Goal: Information Seeking & Learning: Learn about a topic

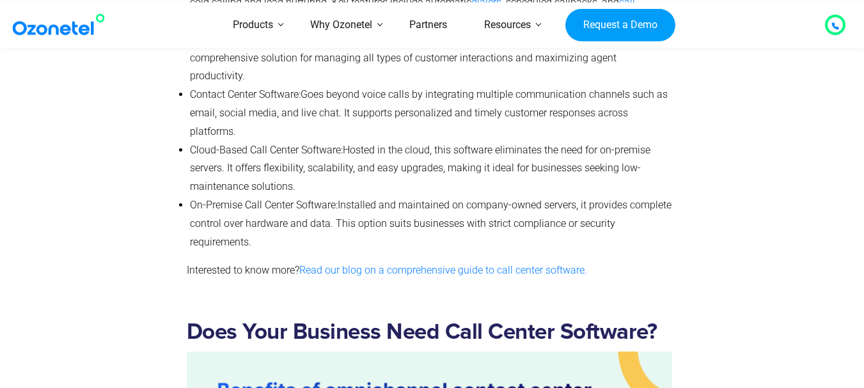
scroll to position [1291, 0]
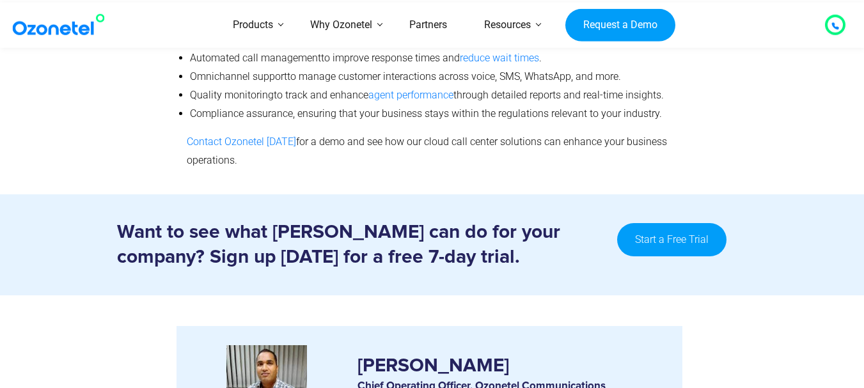
scroll to position [6840, 0]
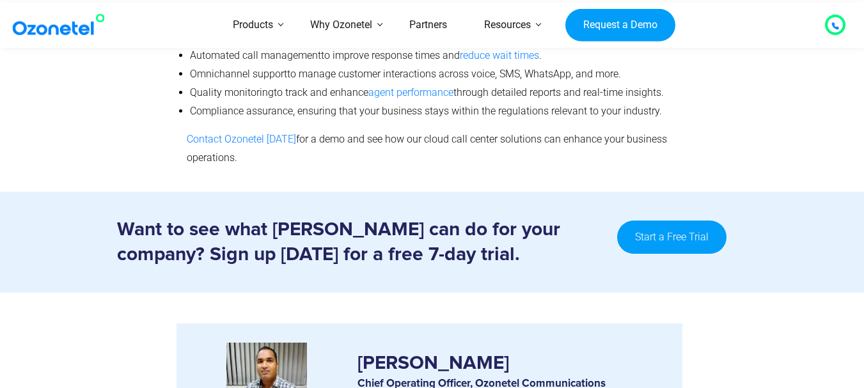
click at [414, 150] on section at bounding box center [432, 171] width 864 height 42
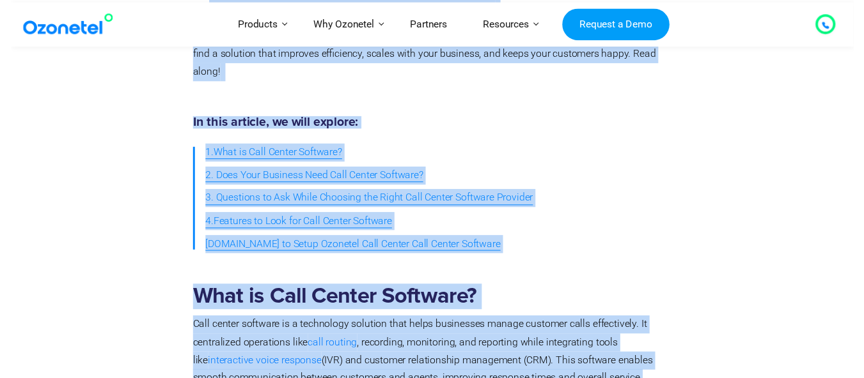
scroll to position [0, 0]
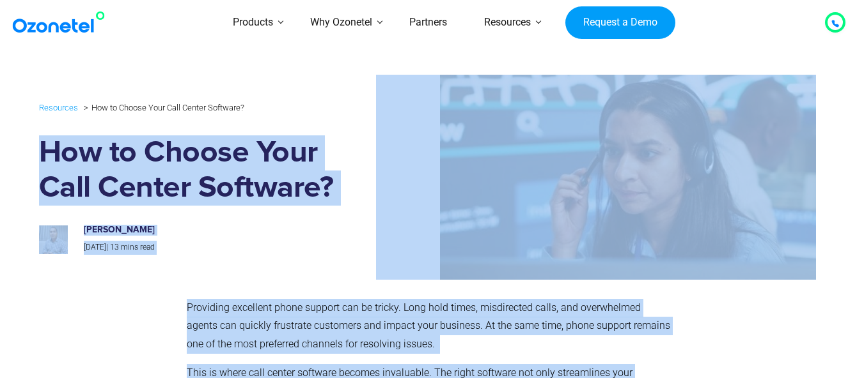
drag, startPoint x: 254, startPoint y: 238, endPoint x: 7, endPoint y: 159, distance: 260.0
copy div "Lor ip Dolors Amet Cons Adipis Elitsedd? Eiusmodte Incididun Utl 62, 2244 | 00 …"
click at [131, 127] on div "Resources How to Choose Your Call Center Software? How to Choose Your Call Cent…" at bounding box center [203, 177] width 328 height 155
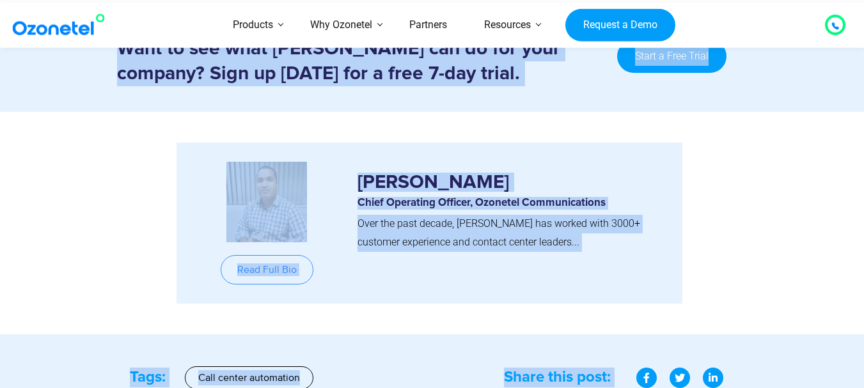
scroll to position [7286, 0]
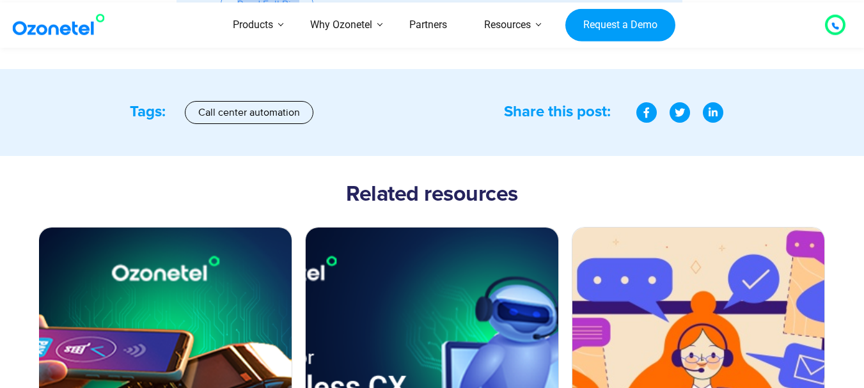
drag, startPoint x: 46, startPoint y: 140, endPoint x: 19, endPoint y: 56, distance: 88.1
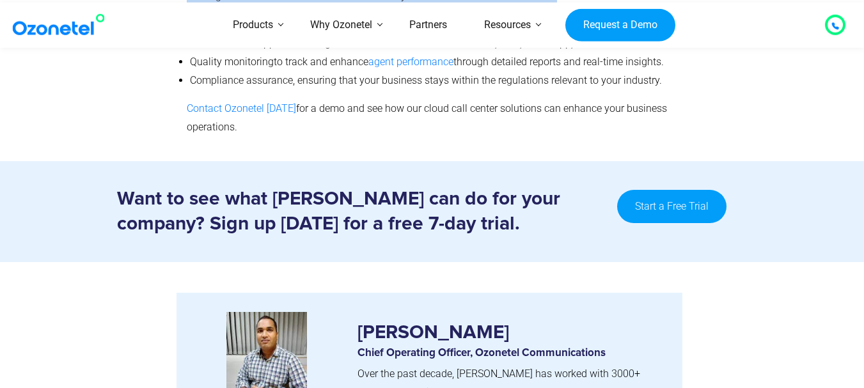
scroll to position [6852, 0]
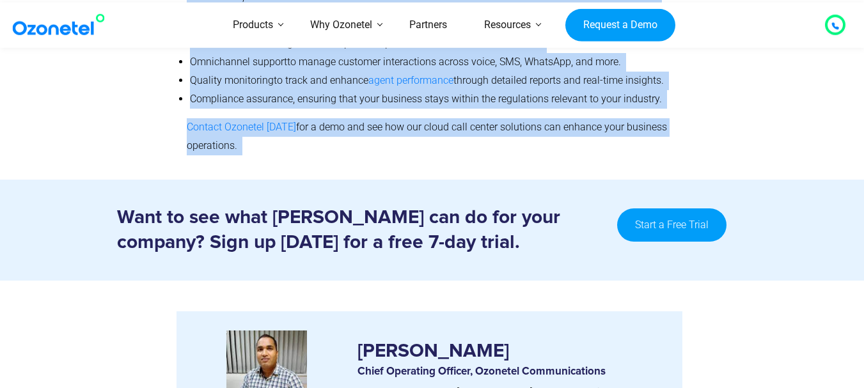
copy div "Lor ip Dolors Amet Cons Adipis Elitsedd? Eiusmodte Incididun Utl 62, 2244 | 00 …"
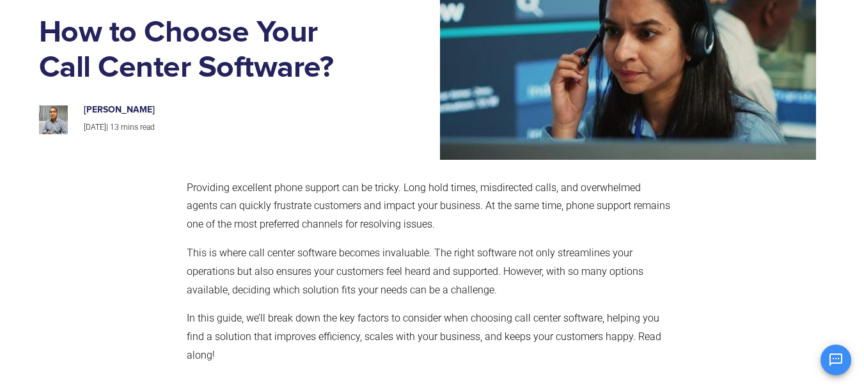
scroll to position [128, 0]
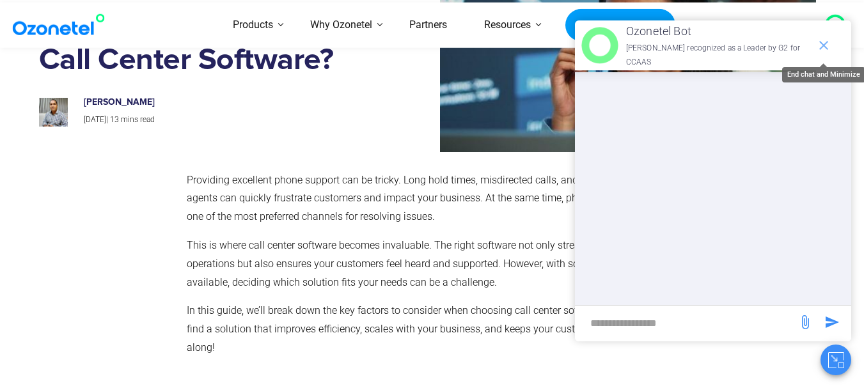
click at [827, 44] on icon "end chat or minimize" at bounding box center [823, 45] width 15 height 15
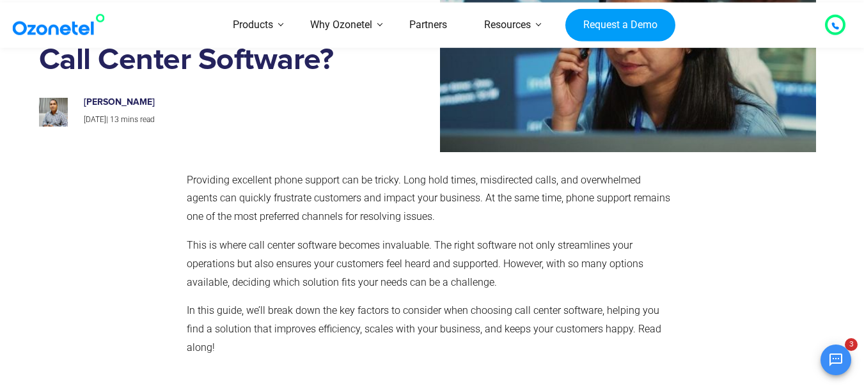
drag, startPoint x: 4, startPoint y: 318, endPoint x: 394, endPoint y: 102, distance: 445.6
click at [8, 316] on section "Providing excellent phone support can be tricky. Long hold times, misdirected c…" at bounding box center [432, 270] width 864 height 222
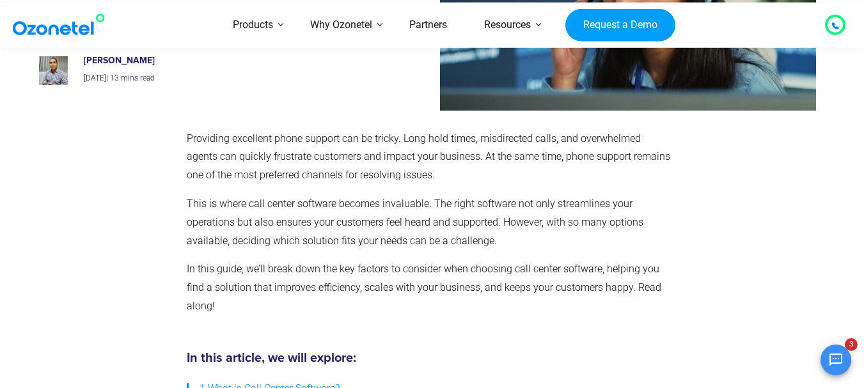
scroll to position [192, 0]
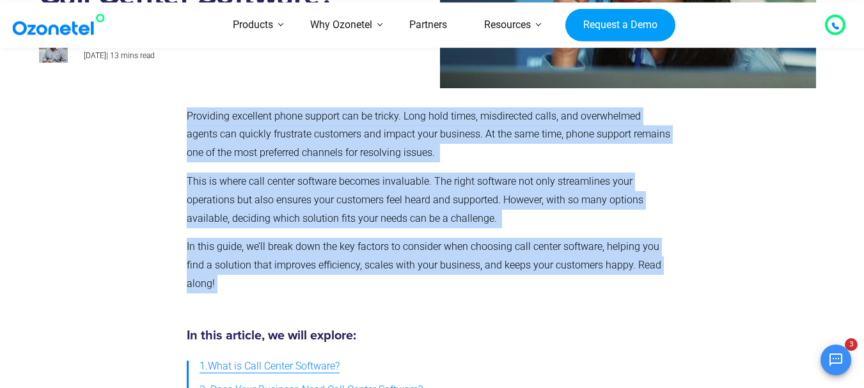
drag, startPoint x: 258, startPoint y: 283, endPoint x: 166, endPoint y: 119, distance: 188.3
click at [166, 119] on div "Providing excellent phone support can be tricky. Long hold times, misdirected c…" at bounding box center [432, 205] width 786 height 209
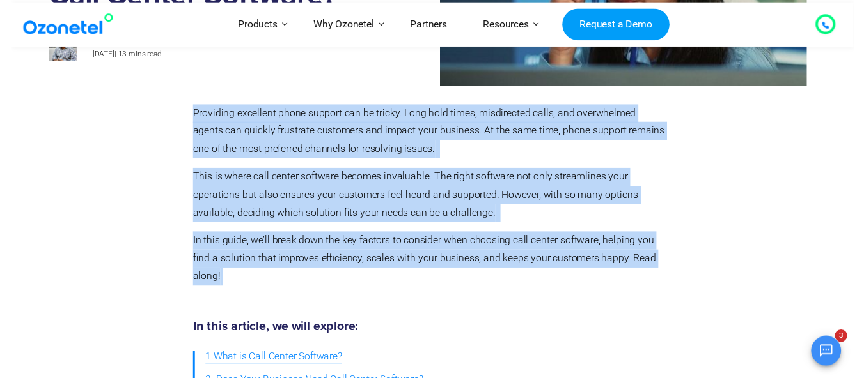
scroll to position [64, 0]
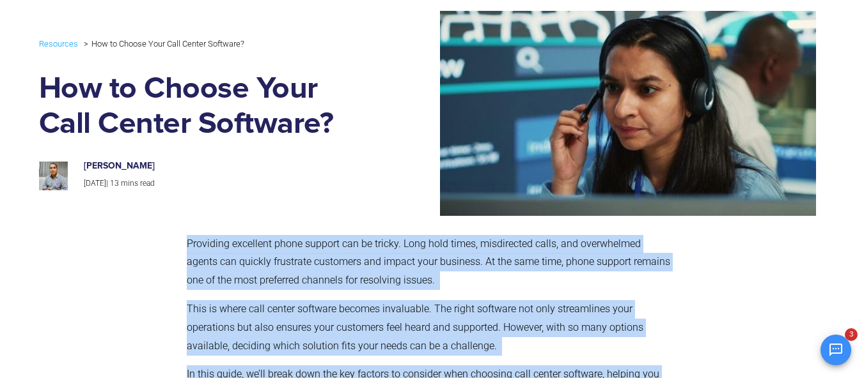
copy div "Providing excellent phone support can be tricky. Long hold times, misdirected c…"
